Goal: Task Accomplishment & Management: Use online tool/utility

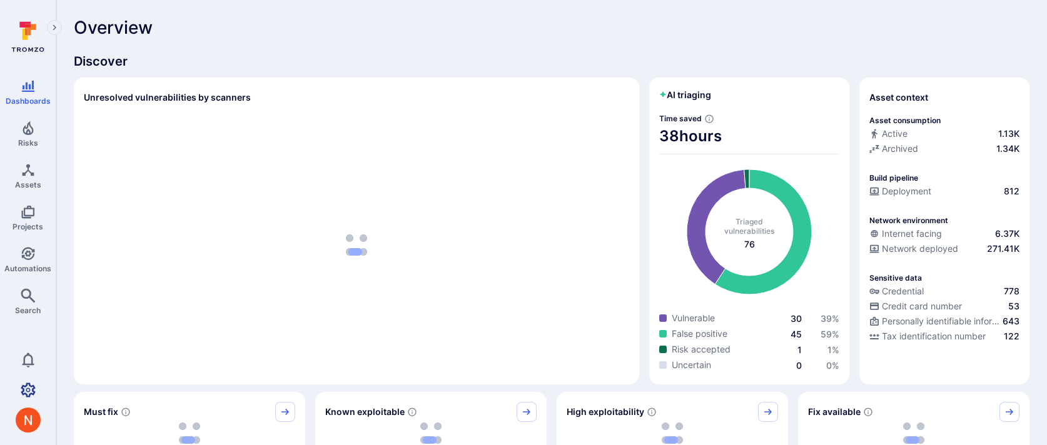
click at [41, 383] on link "Settings" at bounding box center [28, 390] width 56 height 25
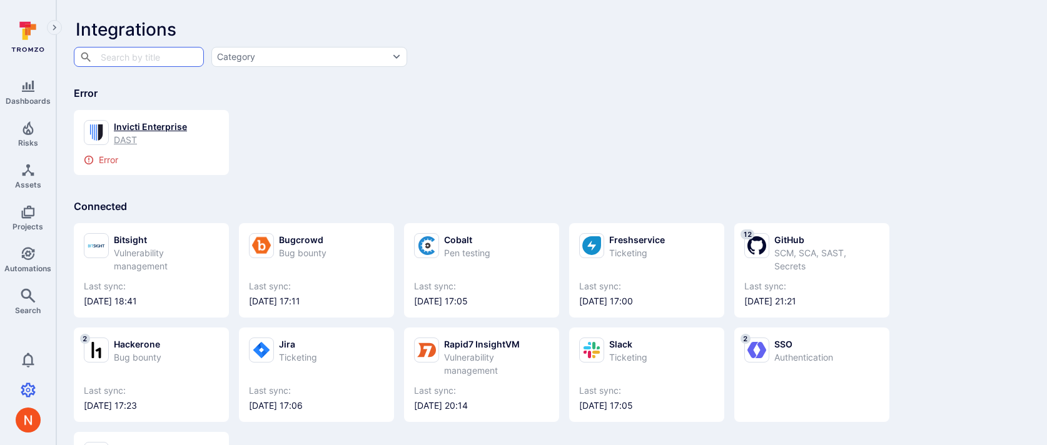
click at [174, 129] on div "Invicti Enterprise" at bounding box center [150, 126] width 73 height 13
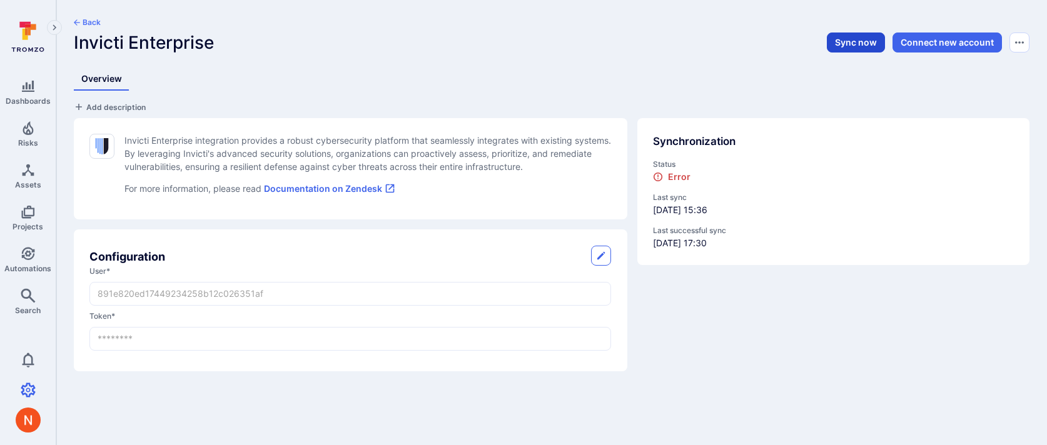
click at [852, 36] on button "Sync now" at bounding box center [856, 43] width 58 height 20
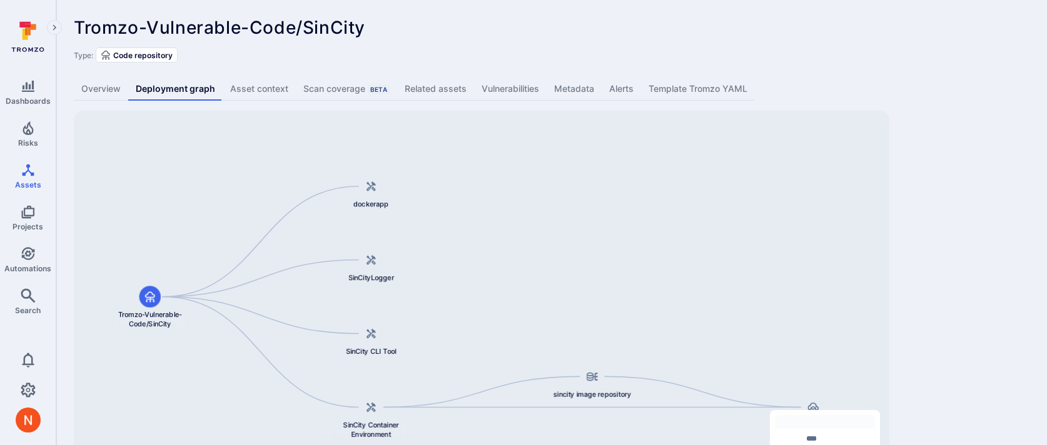
scroll to position [77, 0]
